Goal: Task Accomplishment & Management: Manage account settings

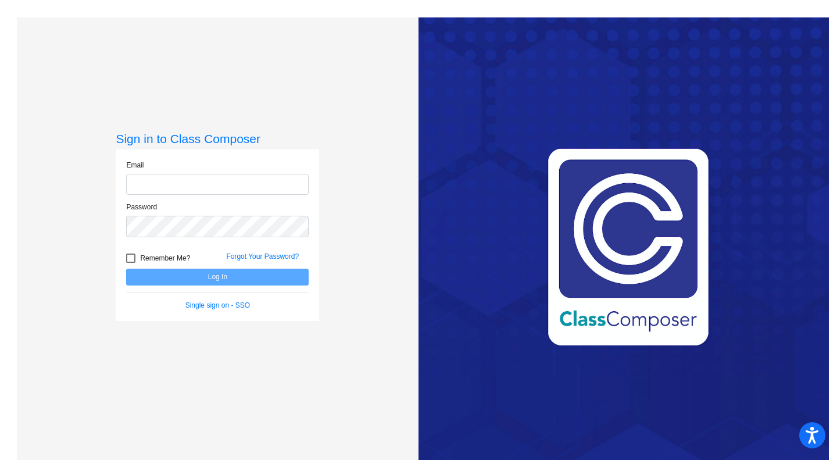
type input "[EMAIL_ADDRESS][DOMAIN_NAME]"
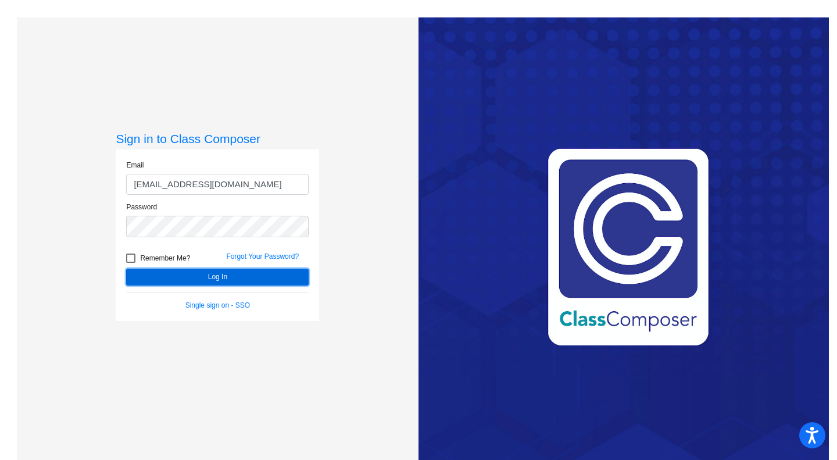
click at [209, 282] on button "Log In" at bounding box center [217, 277] width 183 height 17
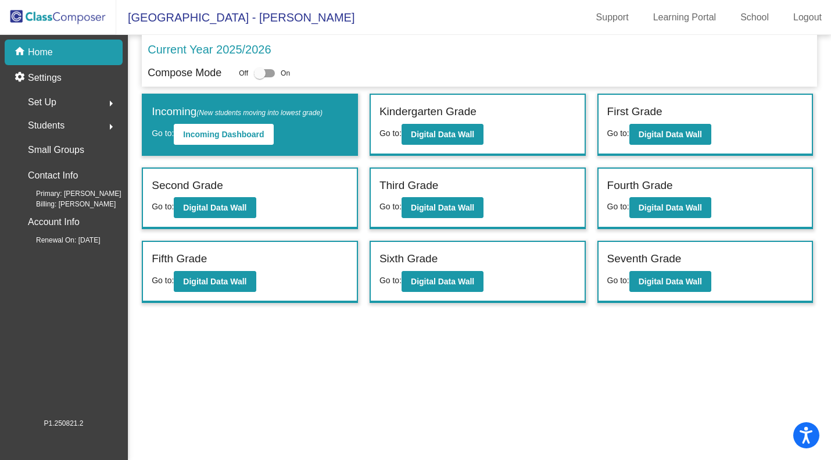
click at [49, 98] on span "Set Up" at bounding box center [42, 102] width 28 height 16
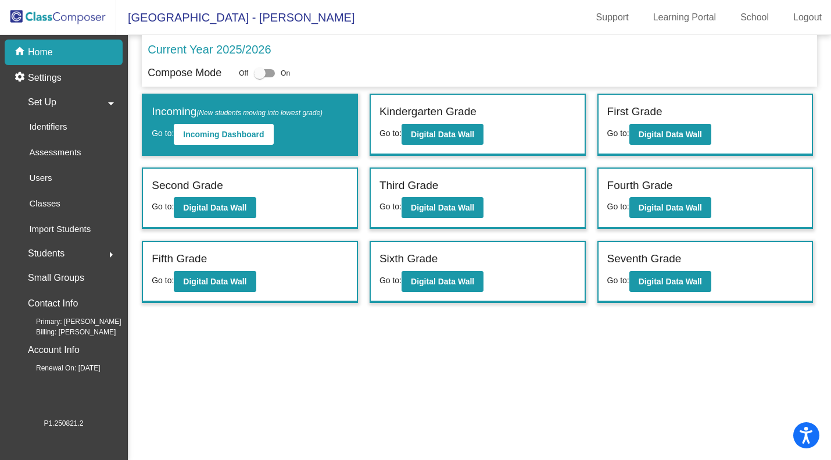
click at [48, 185] on p "Users" at bounding box center [40, 178] width 23 height 14
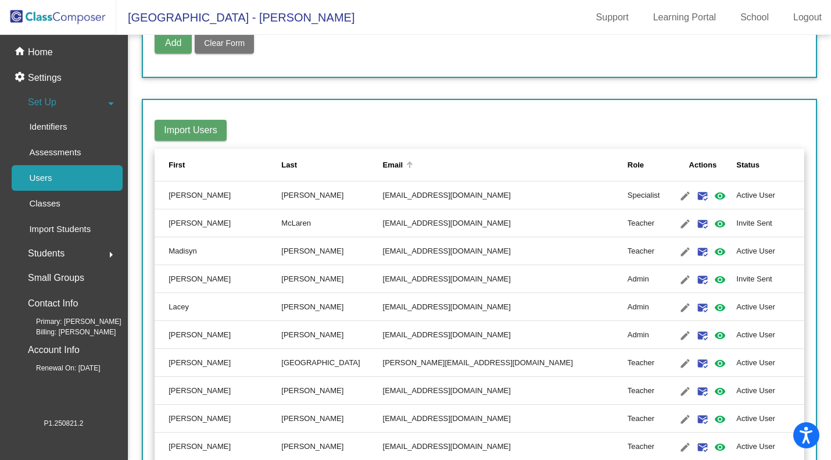
scroll to position [116, 0]
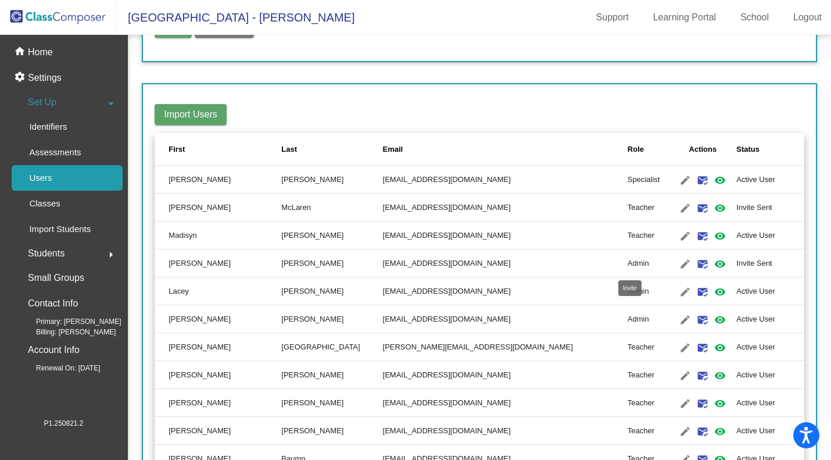
click at [696, 264] on mat-icon "mark_email_read" at bounding box center [703, 264] width 14 height 14
